Goal: Information Seeking & Learning: Check status

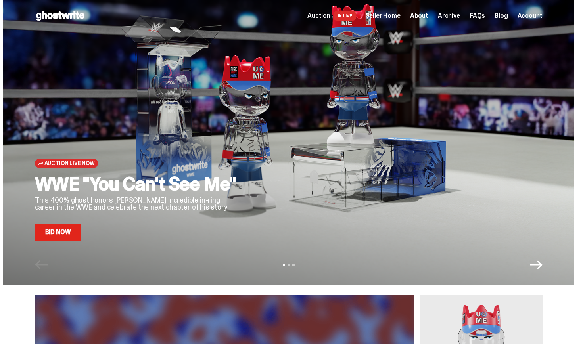
click at [390, 14] on span "Seller Home" at bounding box center [383, 16] width 35 height 6
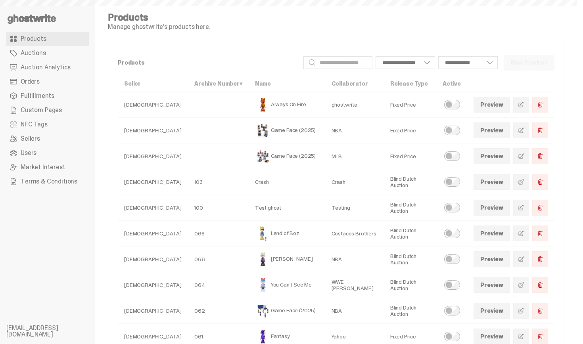
select select
click at [49, 67] on span "Auction Analytics" at bounding box center [46, 67] width 50 height 6
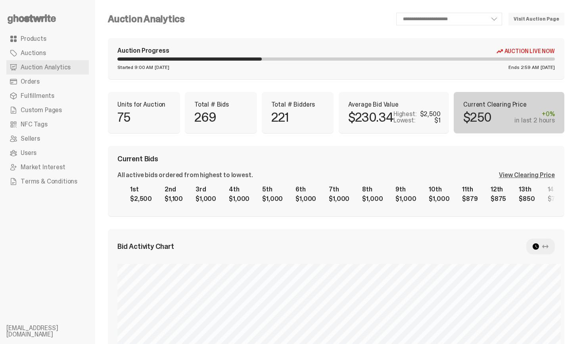
click at [454, 157] on div "Current Bids" at bounding box center [335, 158] width 437 height 7
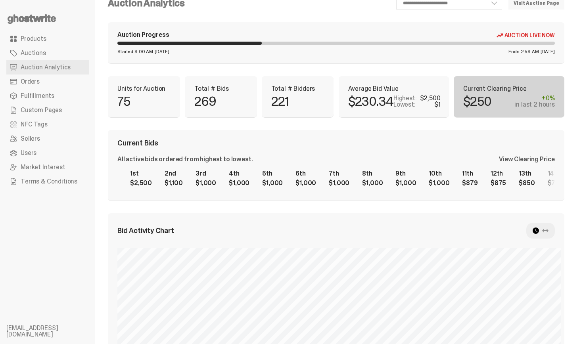
click at [537, 164] on div "All active bids ordered from highest to lowest. View Clearing Price 1st $2,500 …" at bounding box center [335, 173] width 437 height 35
click at [536, 163] on div "View Clearing Price" at bounding box center [527, 159] width 56 height 6
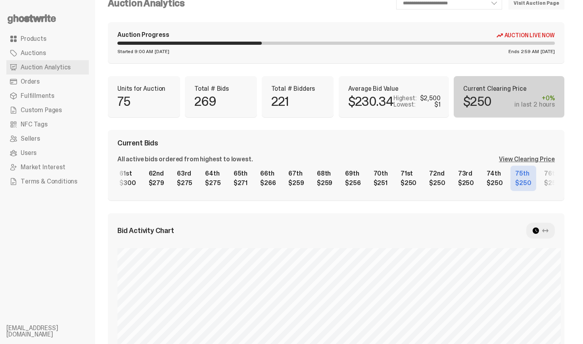
scroll to position [0, 1879]
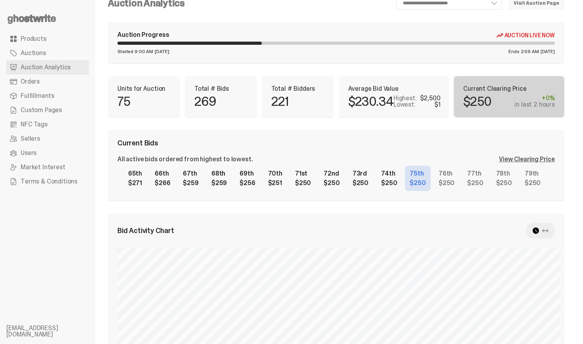
click at [464, 140] on div "Current Bids" at bounding box center [335, 143] width 437 height 7
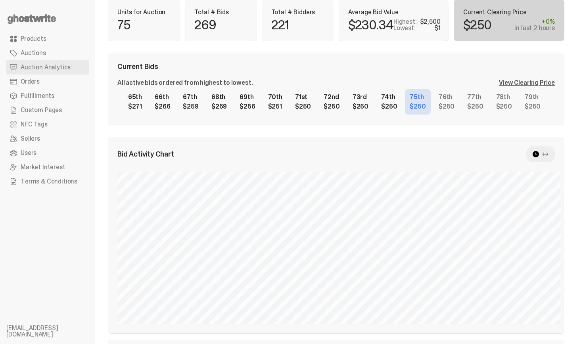
scroll to position [95, 0]
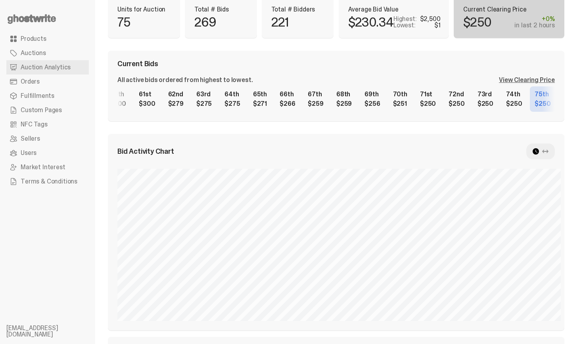
click at [466, 97] on div "1st $2,500 2nd $1,100 3rd $1,000 4th $1,000 5th $1,000 6th $1,000 7th $1,000 8t…" at bounding box center [335, 98] width 437 height 25
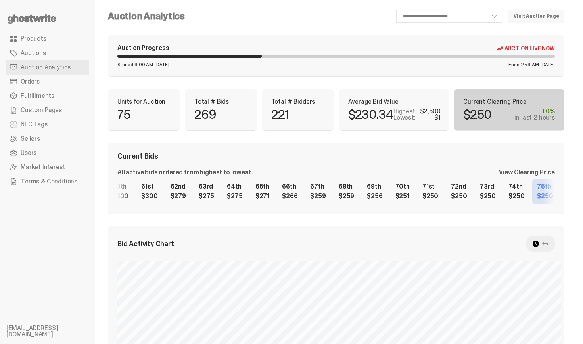
scroll to position [0, 0]
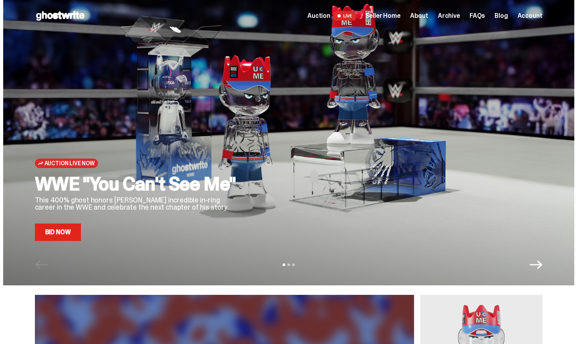
click at [330, 15] on span "Auction" at bounding box center [318, 16] width 23 height 6
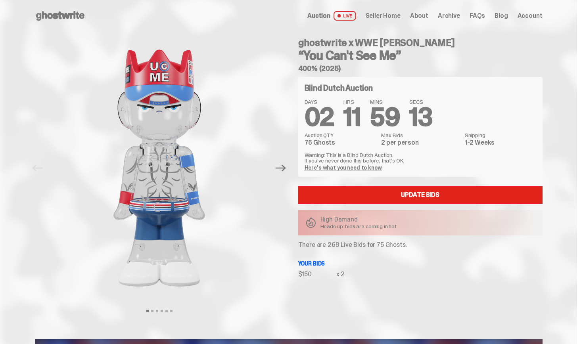
click at [400, 75] on div "ghostwrite x WWE [PERSON_NAME] “You Can't See Me” 400% (2025) Blind Dutch Aucti…" at bounding box center [416, 168] width 254 height 273
click at [382, 17] on span "Seller Home" at bounding box center [383, 16] width 35 height 6
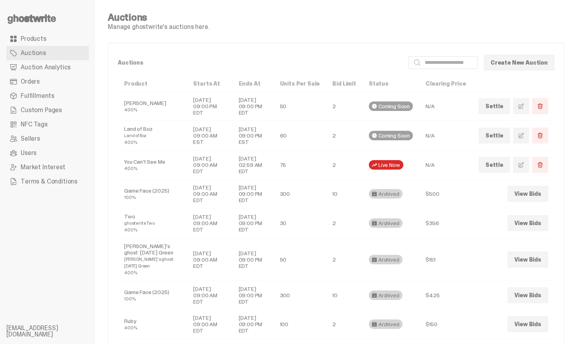
click at [49, 82] on link "Orders" at bounding box center [47, 82] width 82 height 14
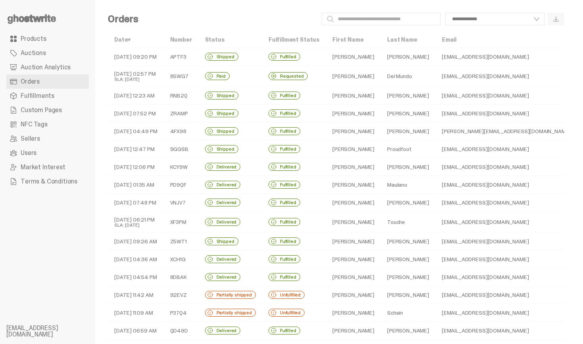
click at [50, 64] on span "Auction Analytics" at bounding box center [46, 67] width 50 height 6
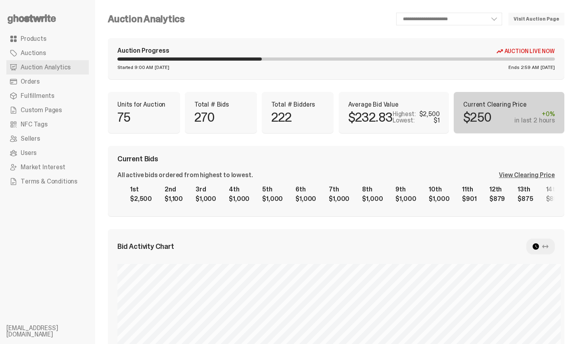
click at [379, 61] on div "Auction Progress Auction Live Now Started 9:00 AM Tuesday, Sep 30 Ends 2:59 AM …" at bounding box center [336, 58] width 456 height 41
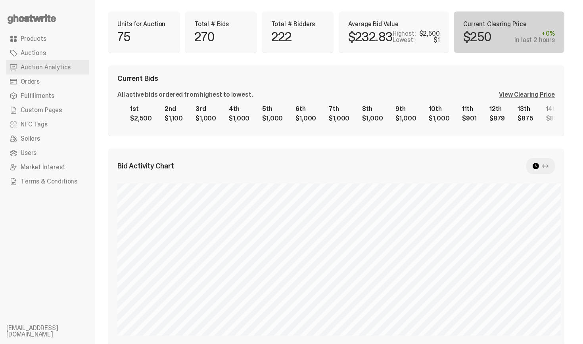
scroll to position [95, 0]
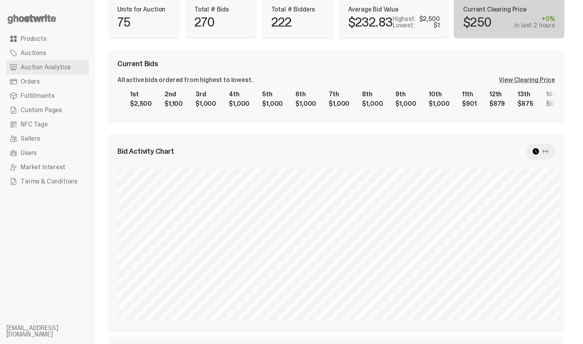
click at [519, 81] on div "View Clearing Price" at bounding box center [527, 80] width 56 height 6
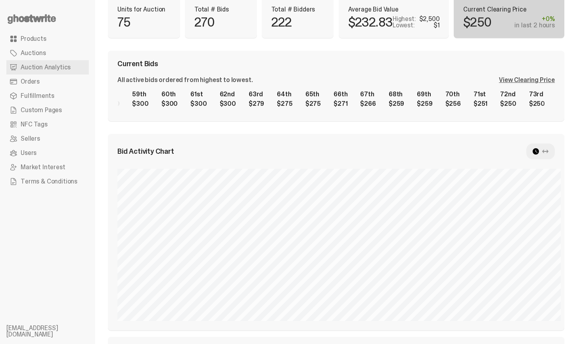
click at [503, 67] on div "Current Bids" at bounding box center [335, 63] width 437 height 7
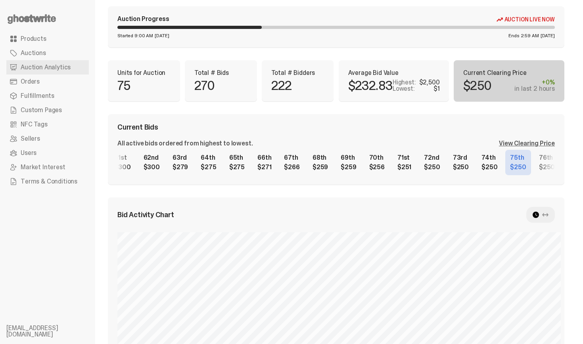
scroll to position [0, 1758]
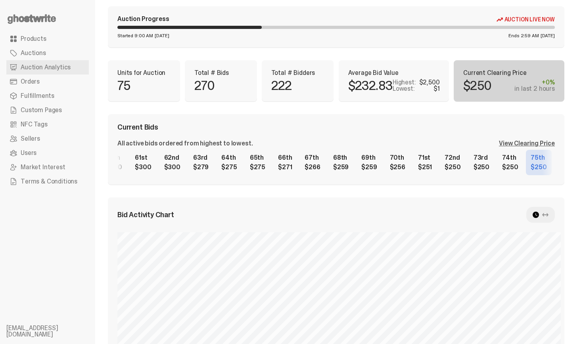
click at [444, 155] on div "1st $2,500 2nd $1,100 3rd $1,000 4th $1,000 5th $1,000 6th $1,000 7th $1,000 8t…" at bounding box center [335, 162] width 437 height 25
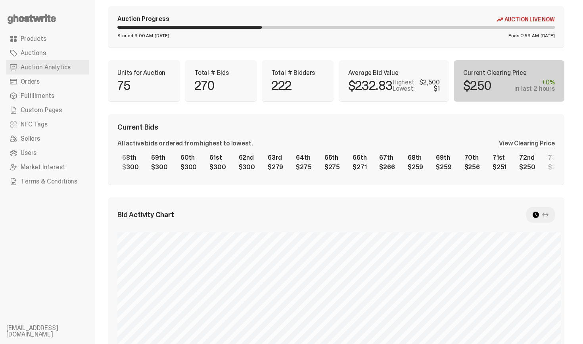
click at [439, 164] on div "1st $2,500 2nd $1,100 3rd $1,000 4th $1,000 5th $1,000 6th $1,000 7th $1,000 8t…" at bounding box center [335, 162] width 437 height 25
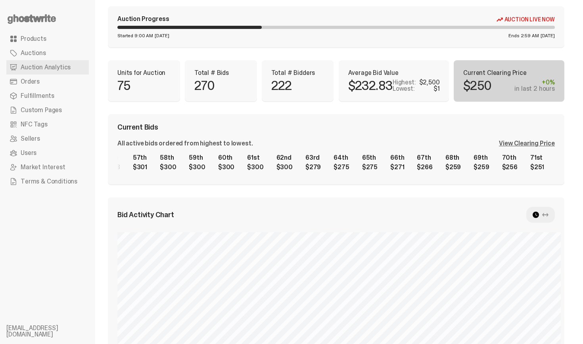
scroll to position [0, 1672]
click at [400, 165] on div "1st $2,500 2nd $1,100 3rd $1,000 4th $1,000 5th $1,000 6th $1,000 7th $1,000 8t…" at bounding box center [335, 162] width 437 height 25
click at [389, 142] on div "All active bids ordered from highest to lowest. View Clearing Price" at bounding box center [335, 143] width 437 height 6
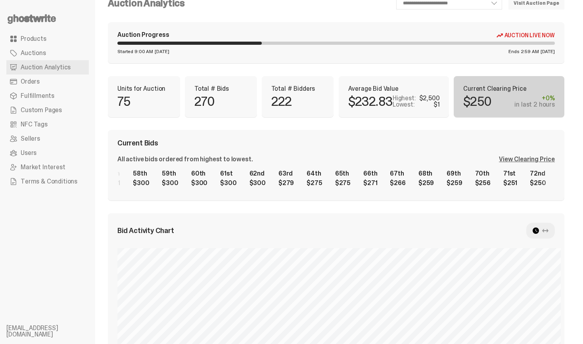
scroll to position [0, 0]
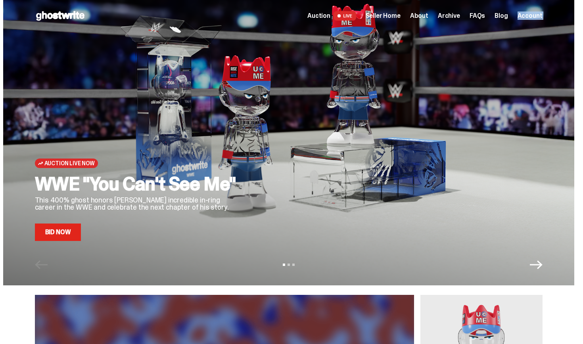
drag, startPoint x: 444, startPoint y: 132, endPoint x: 568, endPoint y: -35, distance: 207.9
click at [568, 0] on html "Open main menu Home Auction LIVE Seller Home About Archive FAQs Blog" at bounding box center [288, 172] width 577 height 344
click at [399, 16] on span "Seller Home" at bounding box center [383, 16] width 35 height 6
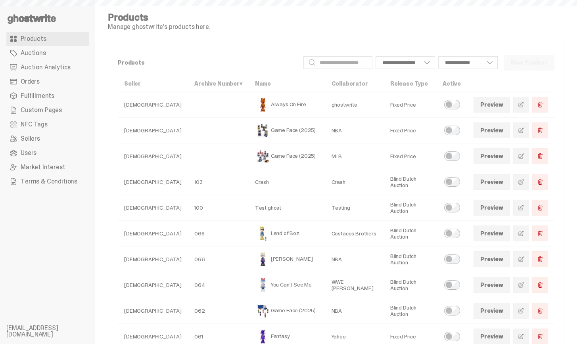
select select
click at [63, 71] on span "Auction Analytics" at bounding box center [46, 67] width 50 height 6
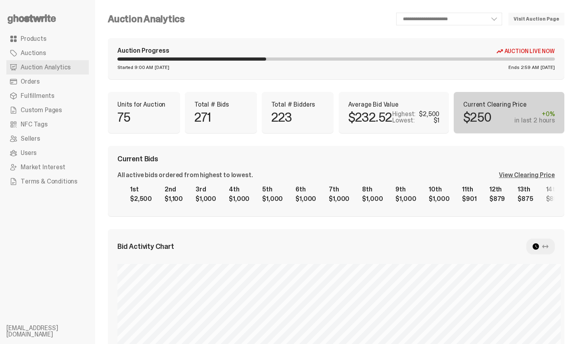
click at [531, 173] on div "View Clearing Price" at bounding box center [527, 175] width 56 height 6
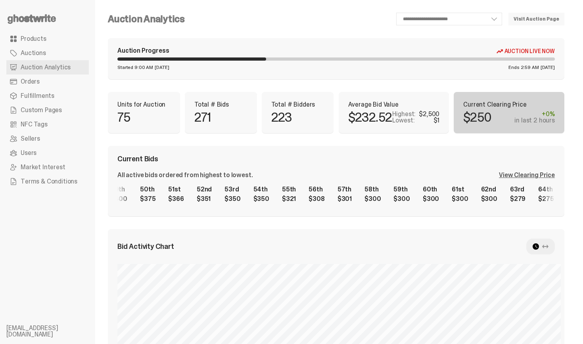
scroll to position [0, 1879]
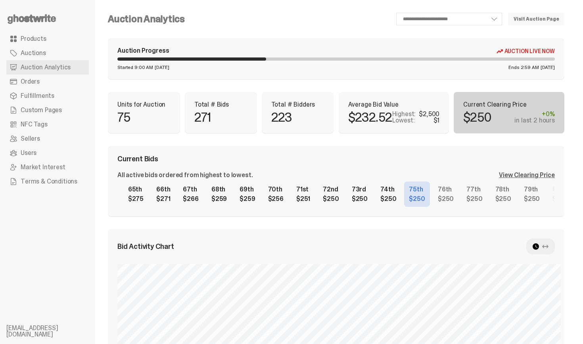
click at [35, 20] on use at bounding box center [32, 19] width 48 height 10
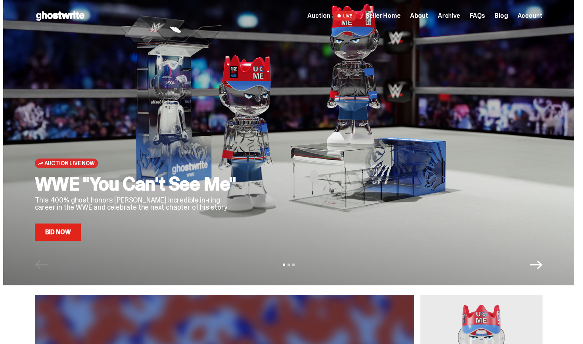
click at [325, 13] on span "Auction" at bounding box center [318, 16] width 23 height 6
